Goal: Ask a question

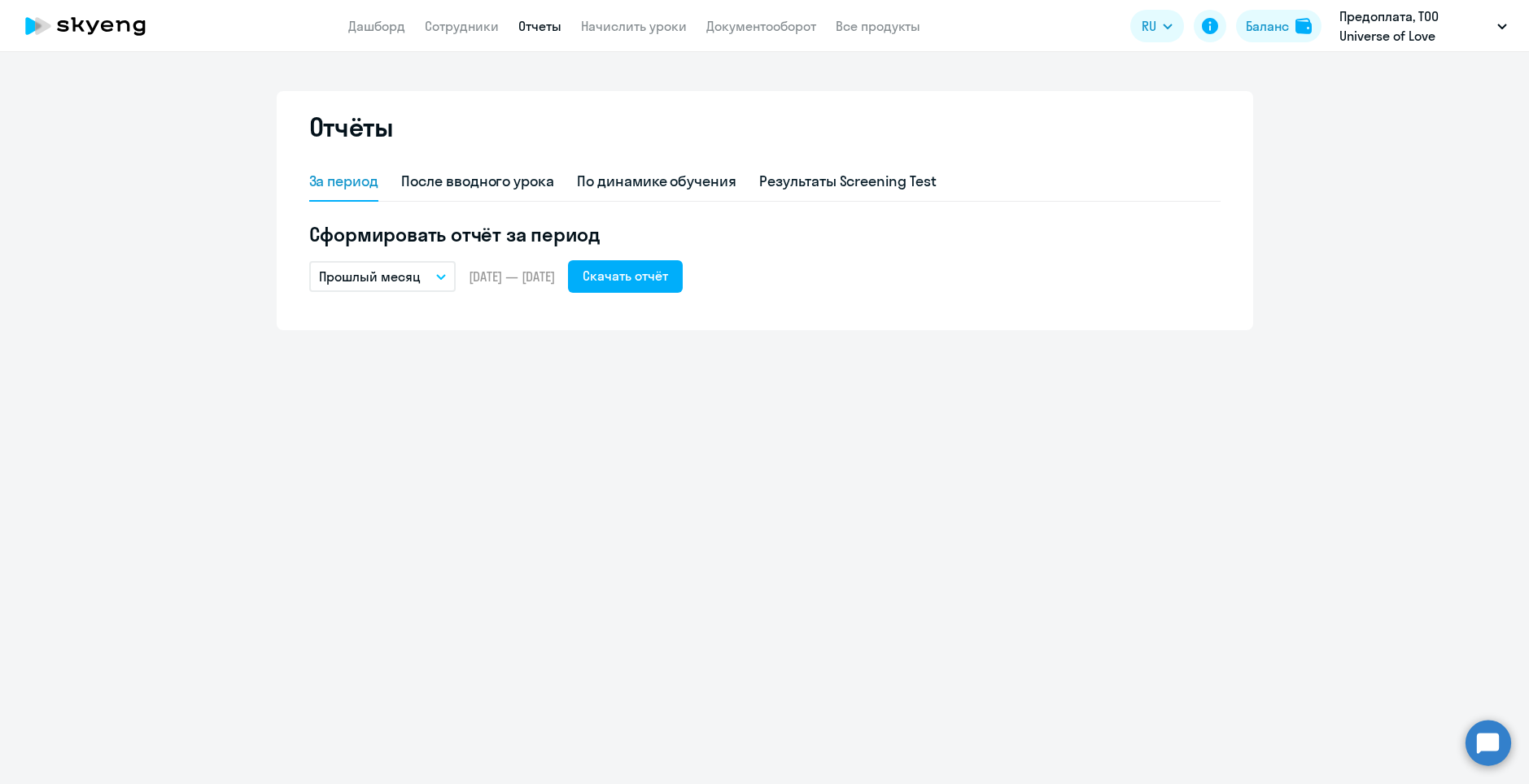
click at [1479, 743] on circle at bounding box center [1488, 742] width 45 height 45
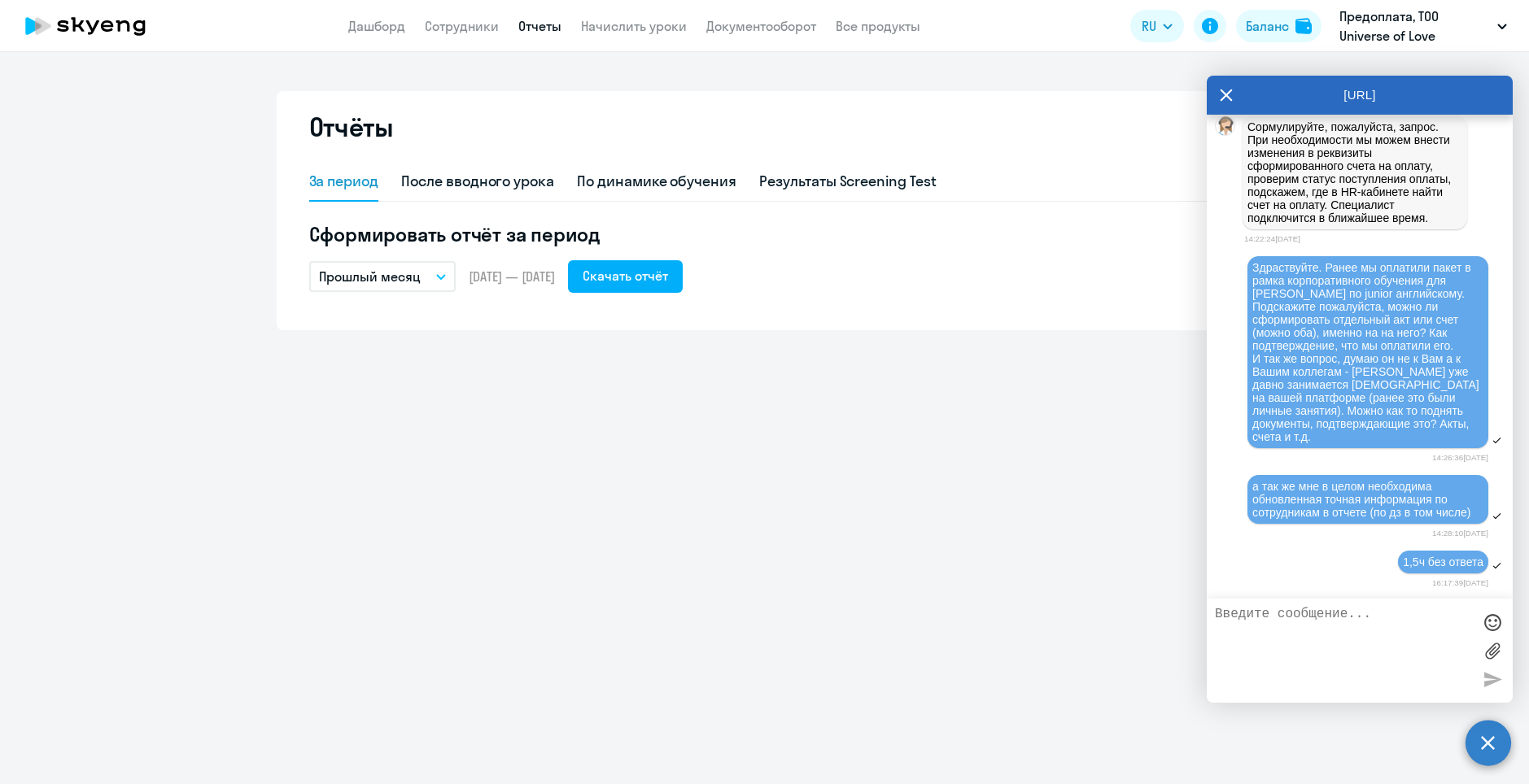
scroll to position [26102, 0]
click at [1287, 651] on textarea at bounding box center [1343, 650] width 257 height 88
type textarea "Здраствуйте, я еще жду ответа"
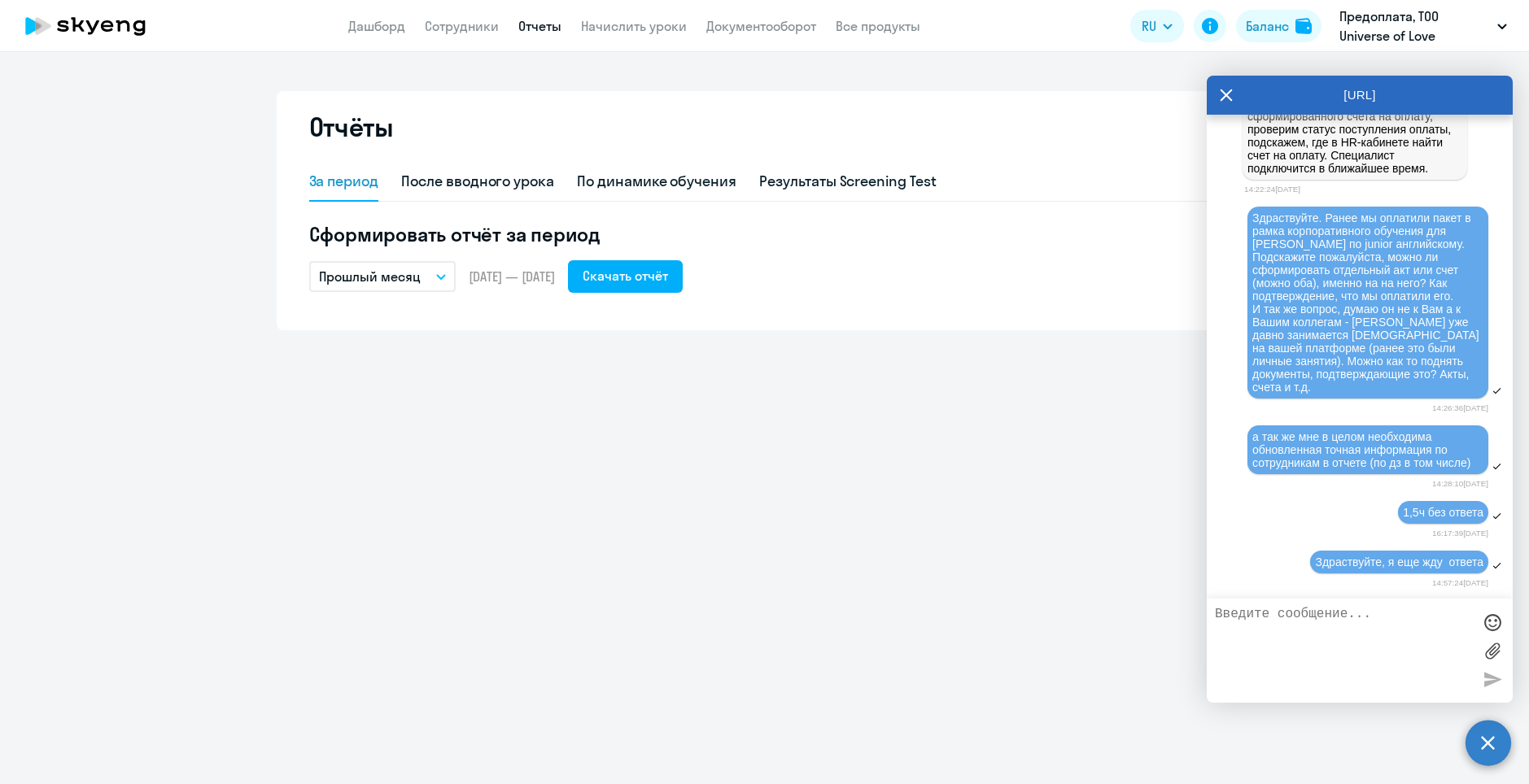
scroll to position [26152, 0]
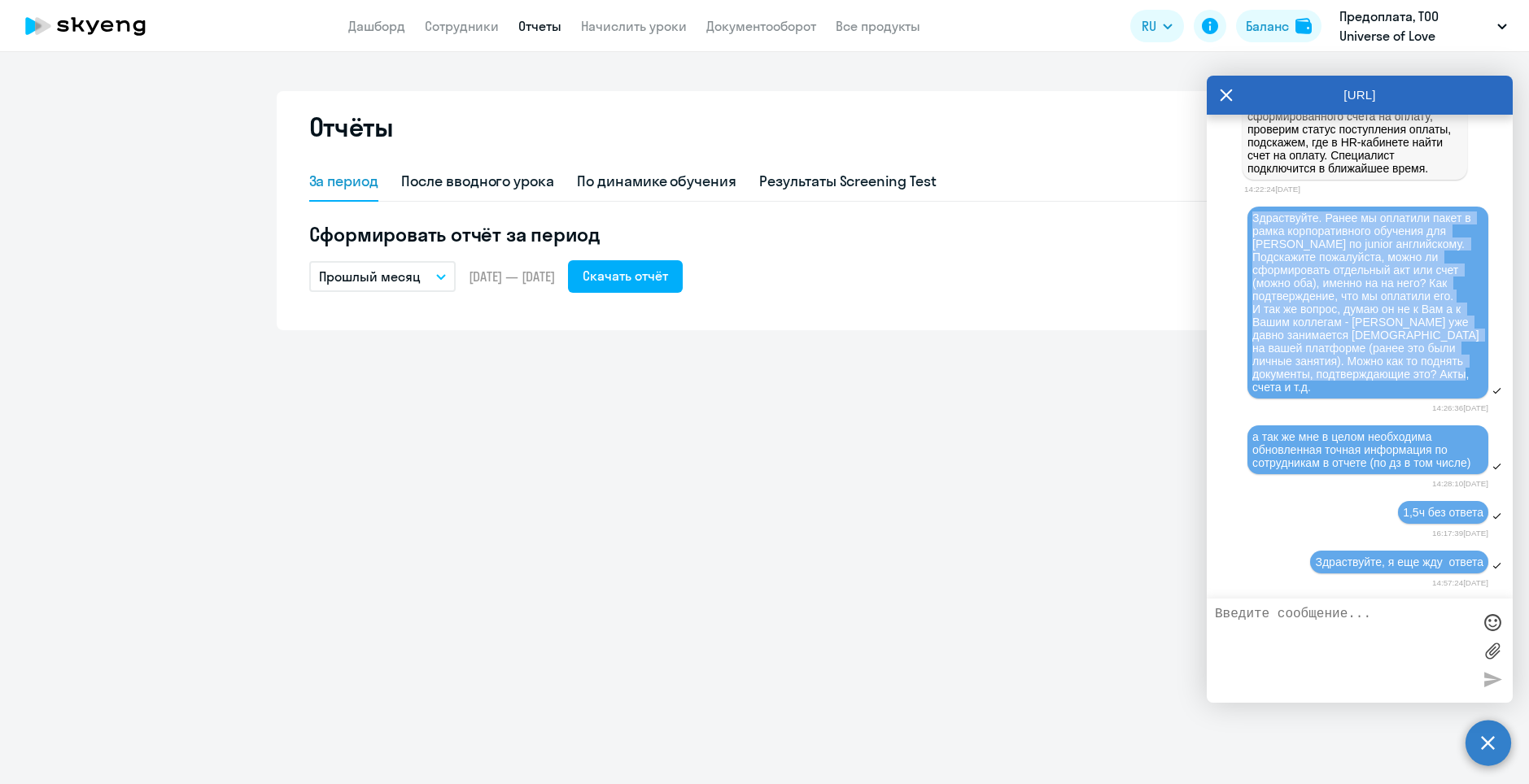
drag, startPoint x: 1255, startPoint y: 202, endPoint x: 1320, endPoint y: 392, distance: 200.8
click at [1320, 392] on div "Здраствуйте. Ранее мы оплатили пакет в рамка корпоративного обучения для [PERSO…" at bounding box center [1368, 302] width 231 height 183
copy span "Здраствуйте. Ранее мы оплатили пакет в рамка корпоративного обучения для [PERSO…"
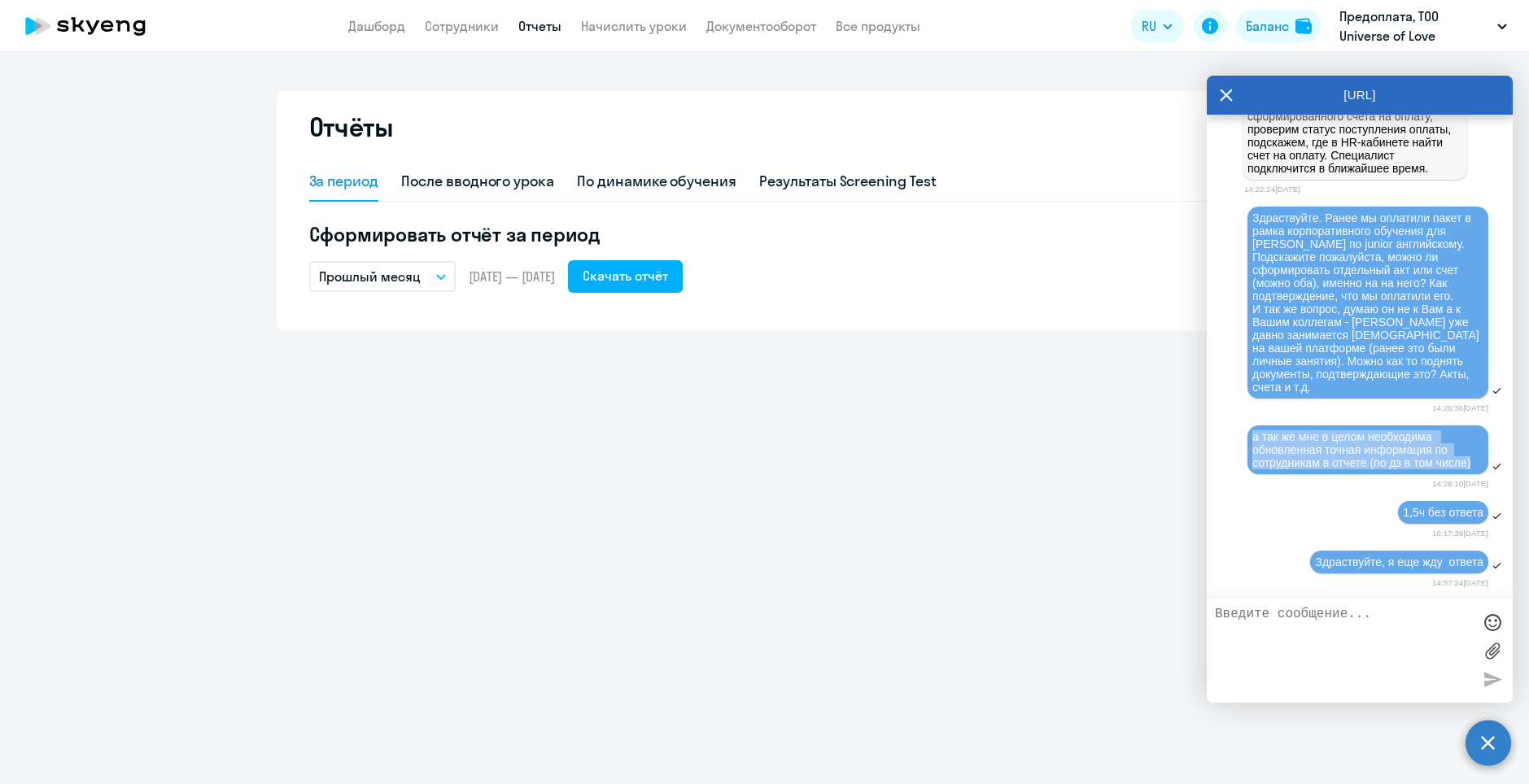
drag, startPoint x: 1249, startPoint y: 439, endPoint x: 1489, endPoint y: 463, distance: 241.2
click at [1489, 463] on div "а так же мне в целом необходима обновленная точная информация по сотрудникам в …" at bounding box center [1360, 450] width 306 height 54
copy span "а так же мне в целом необходима обновленная точная информация по сотрудникам в …"
click at [1226, 101] on icon at bounding box center [1227, 95] width 13 height 39
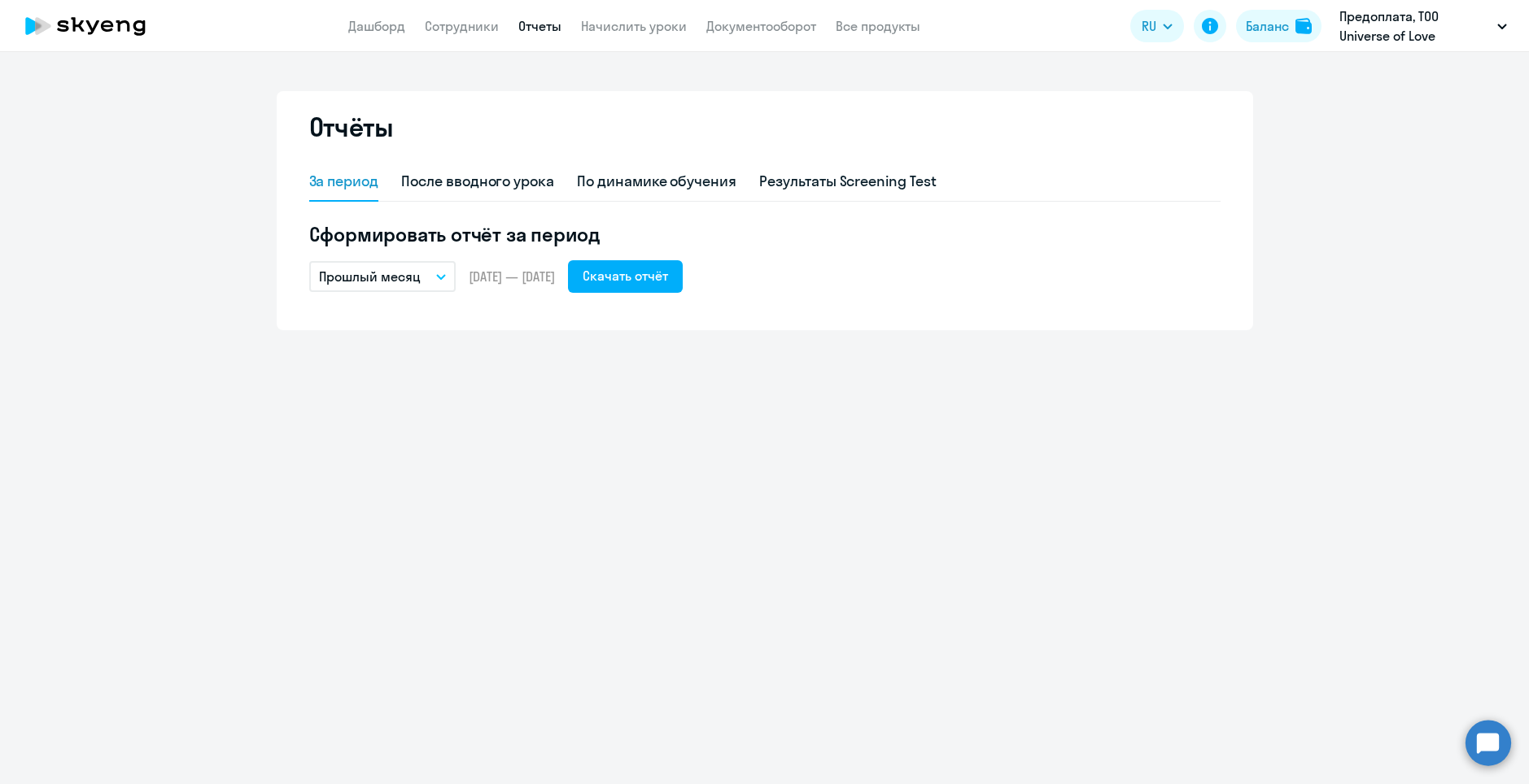
click at [1503, 736] on circle at bounding box center [1488, 742] width 45 height 45
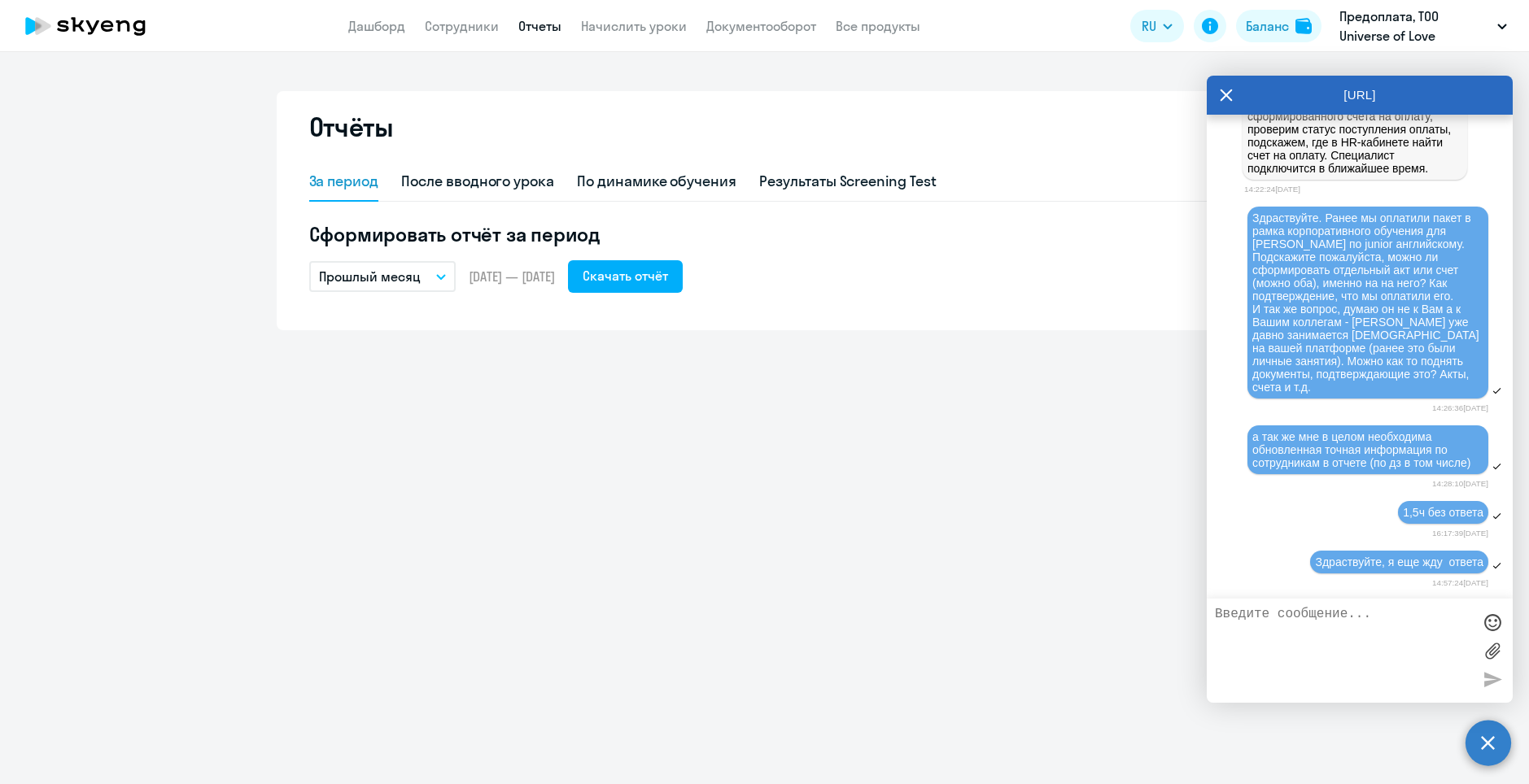
scroll to position [25518, 0]
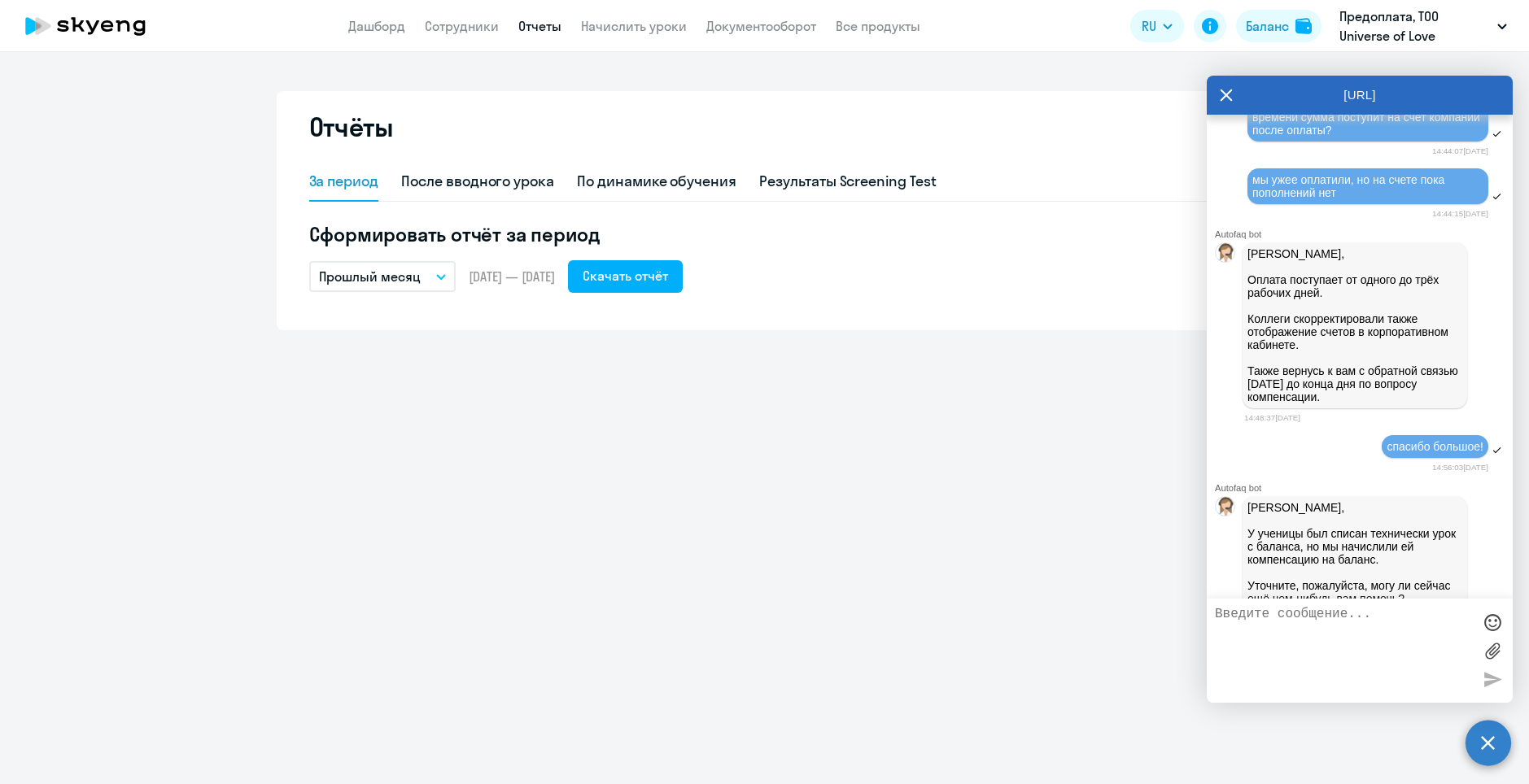
scroll to position [22345, 0]
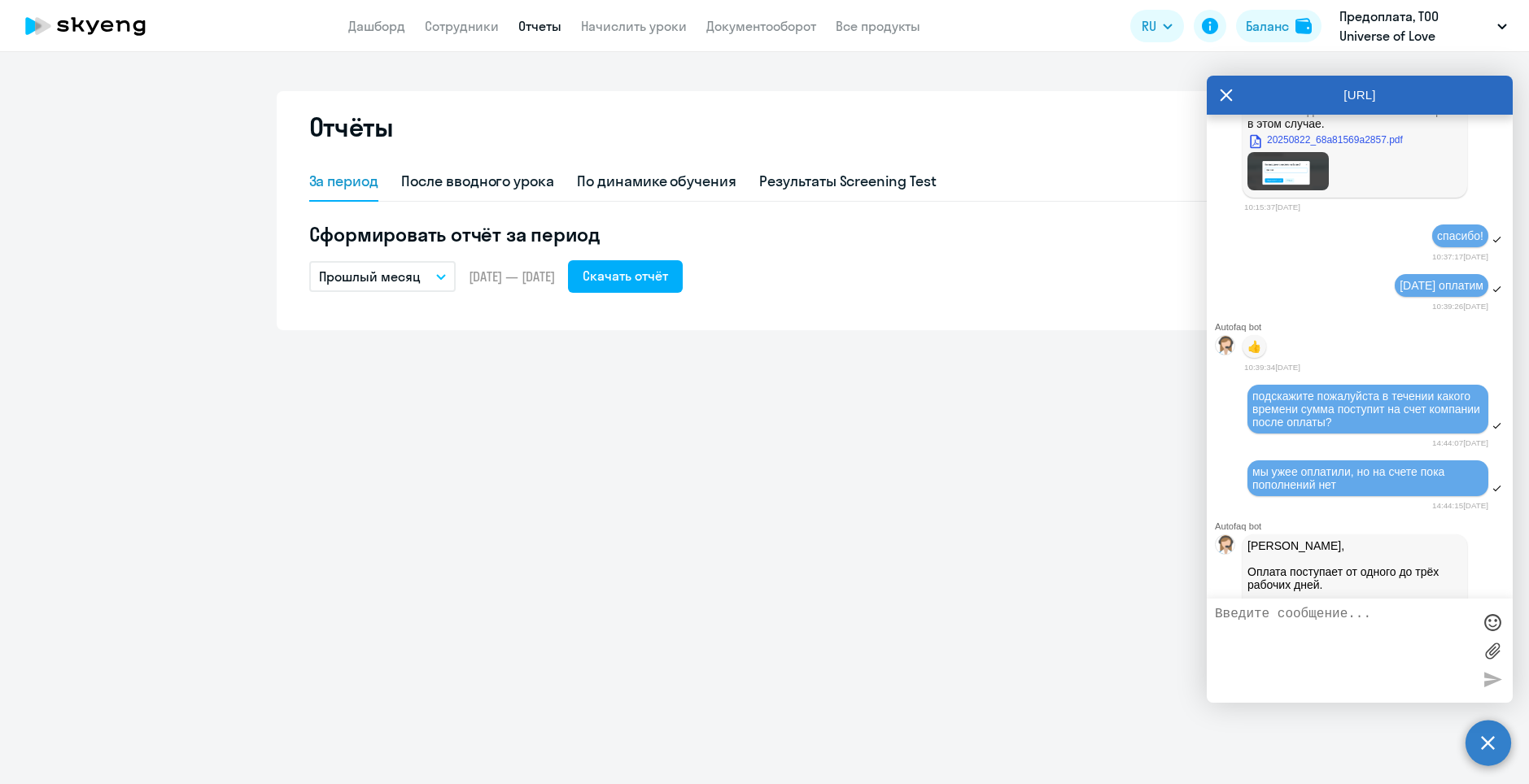
click at [1494, 740] on circle at bounding box center [1488, 742] width 45 height 45
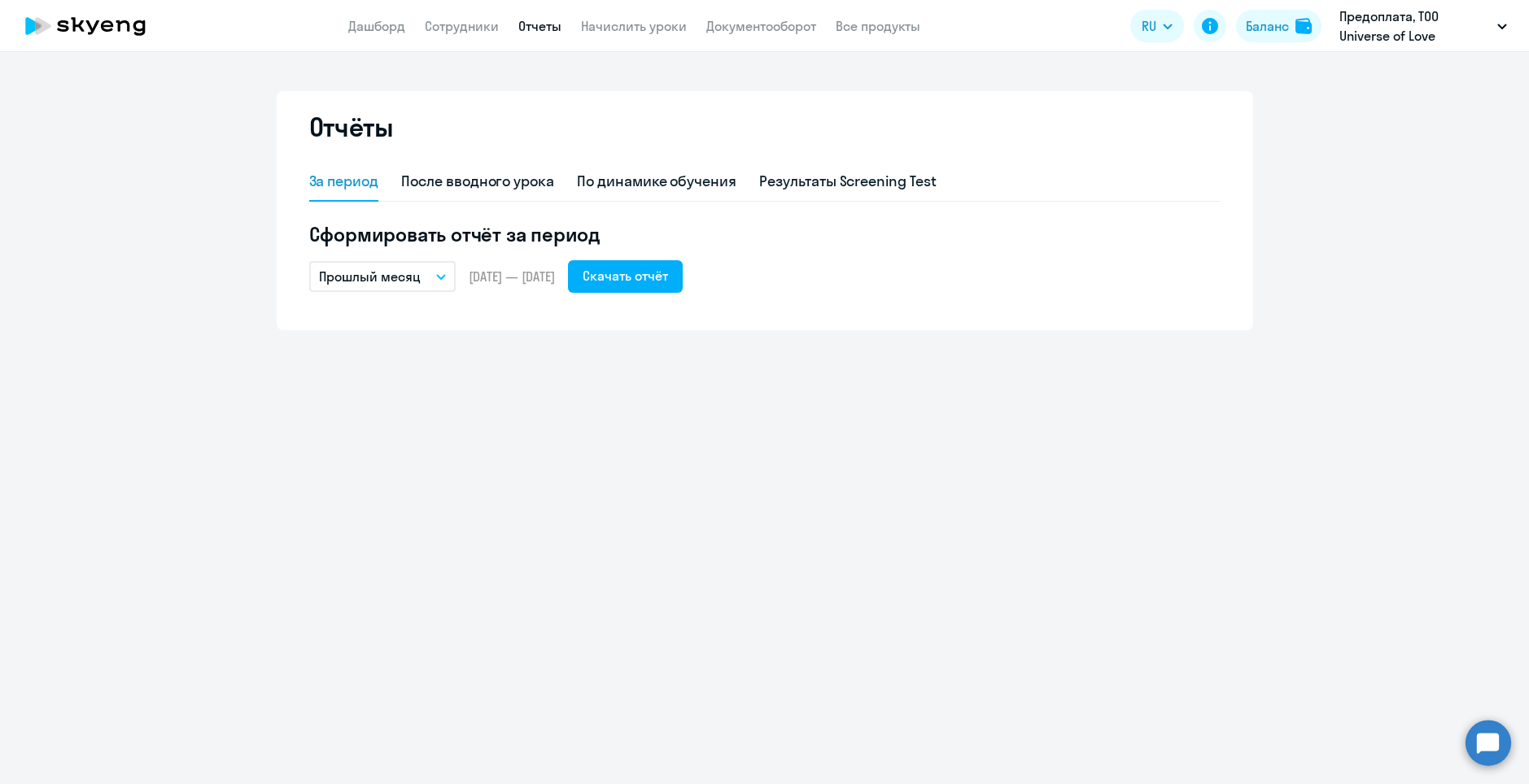
drag, startPoint x: 1494, startPoint y: 748, endPoint x: 1501, endPoint y: 740, distance: 10.6
click at [1494, 750] on circle at bounding box center [1488, 742] width 45 height 45
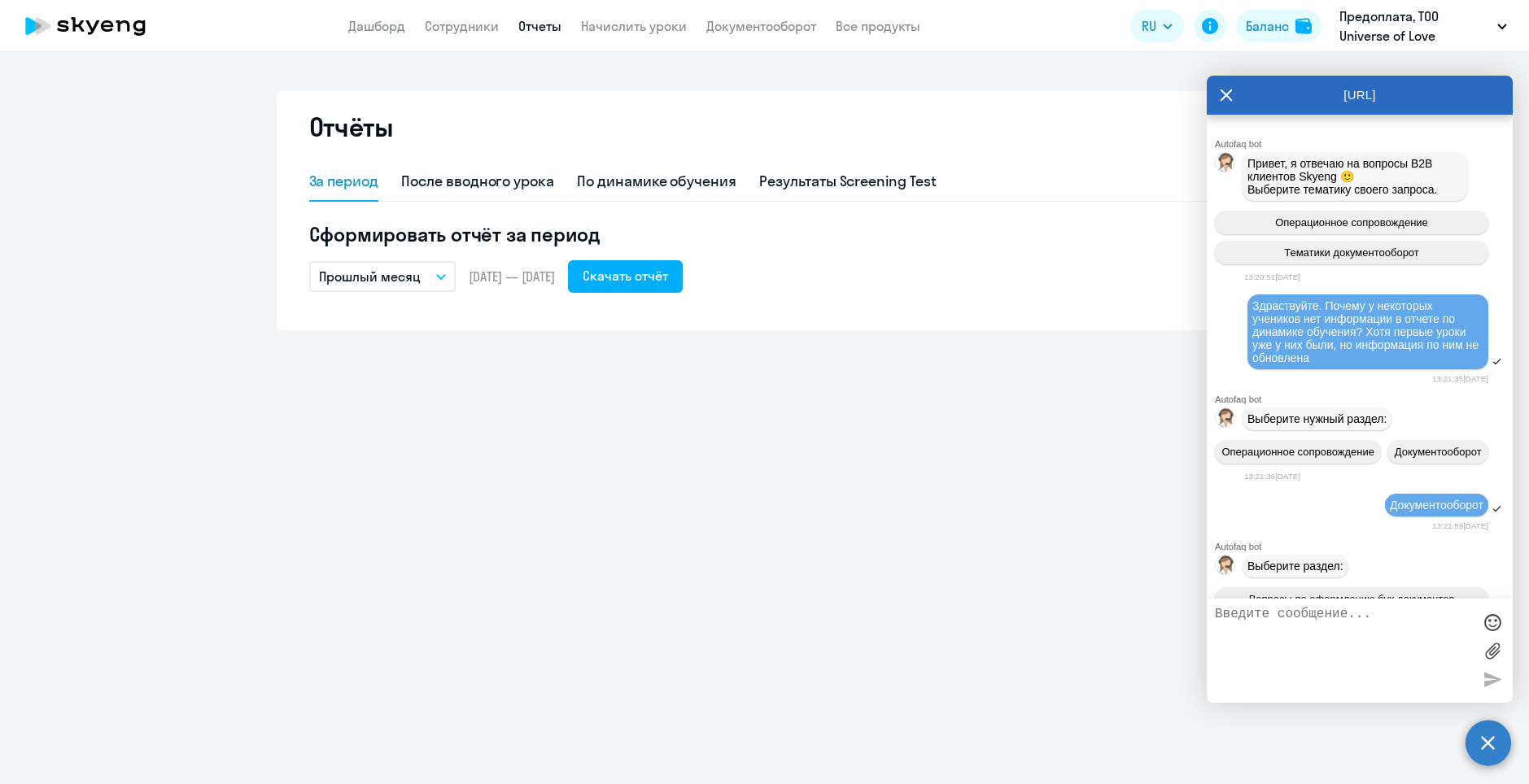
scroll to position [0, 0]
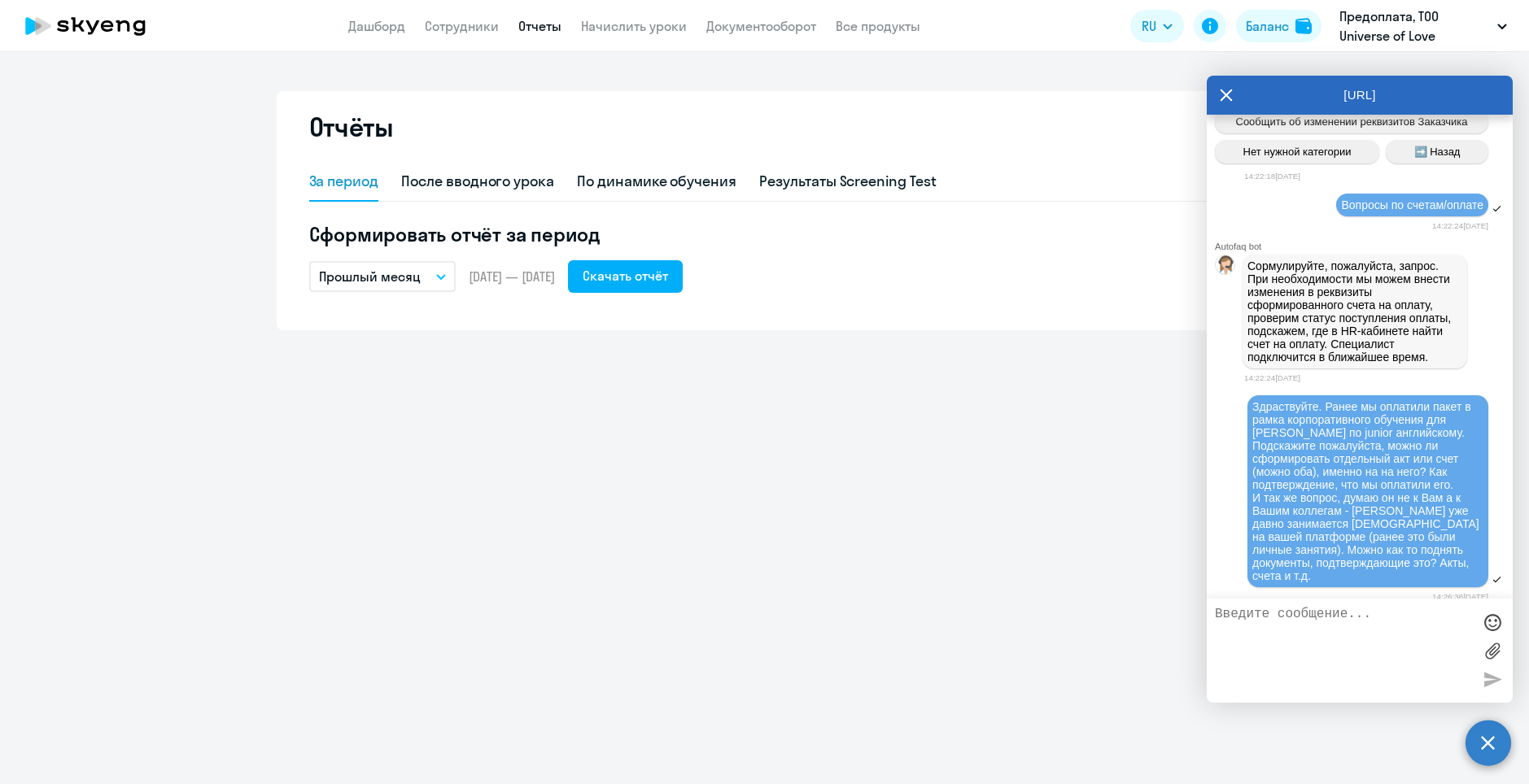
scroll to position [26152, 0]
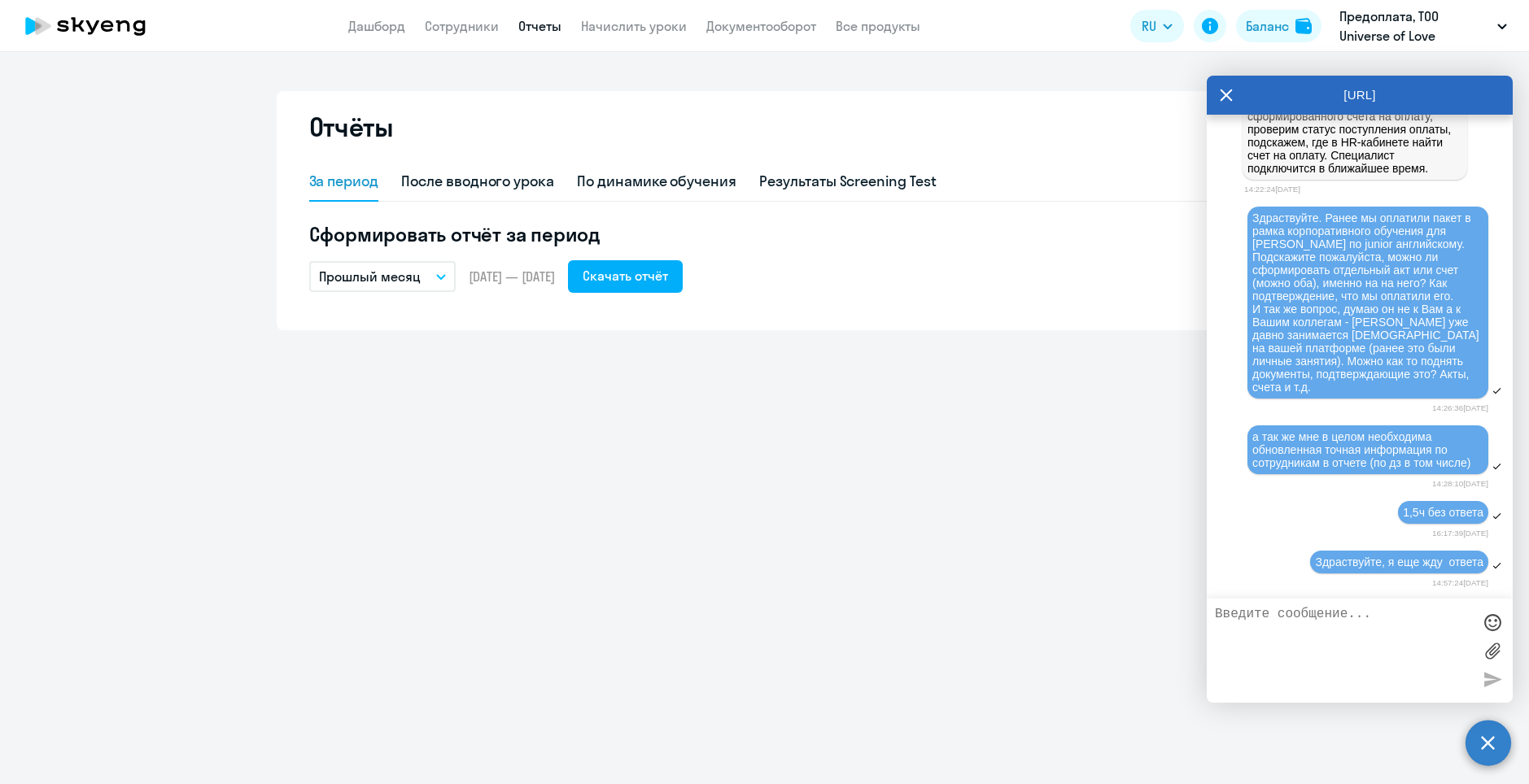
click at [1221, 102] on icon at bounding box center [1227, 95] width 13 height 39
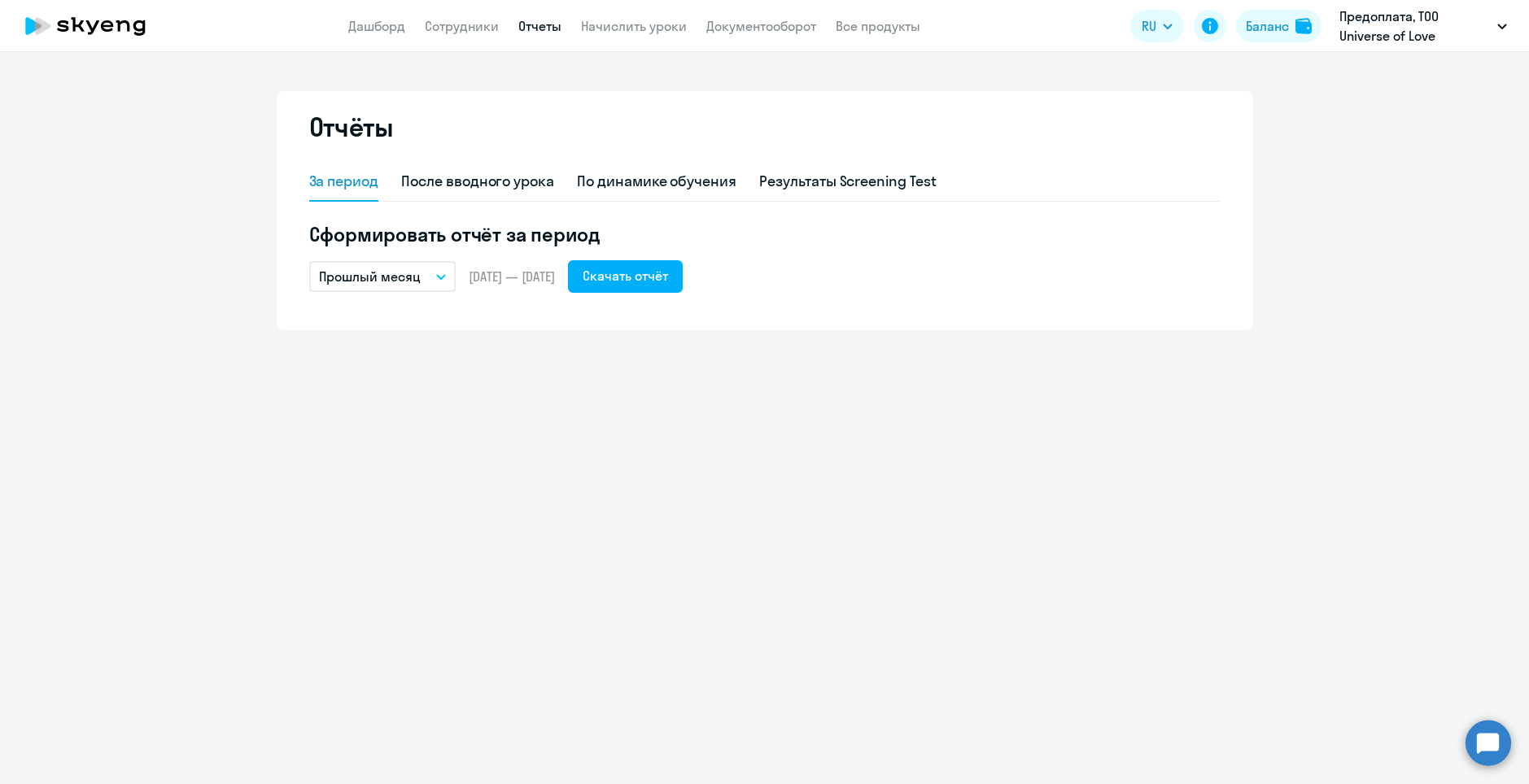
click at [1507, 748] on circle at bounding box center [1488, 742] width 45 height 45
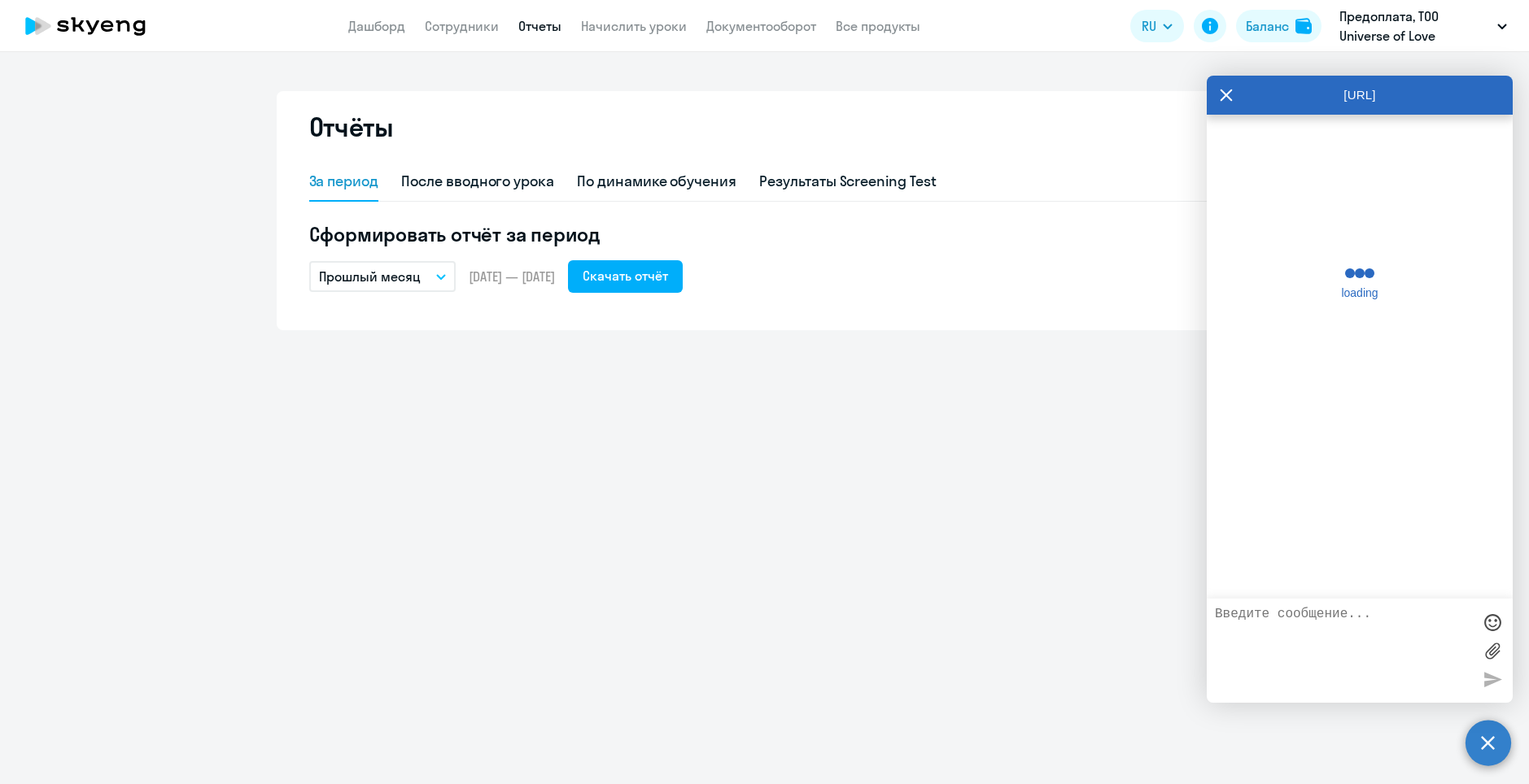
scroll to position [26145, 0]
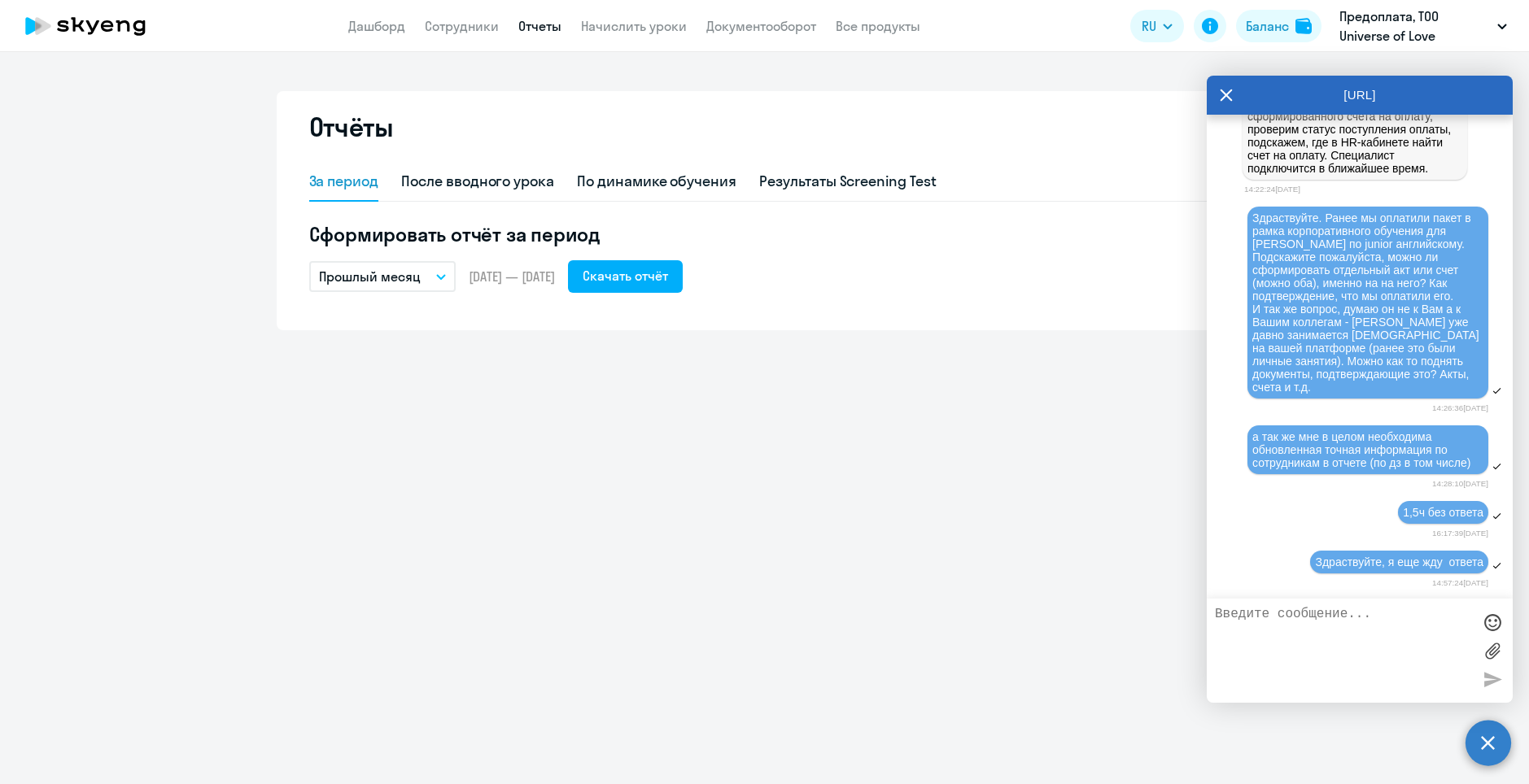
click at [1227, 93] on icon at bounding box center [1227, 95] width 13 height 39
